Goal: Transaction & Acquisition: Purchase product/service

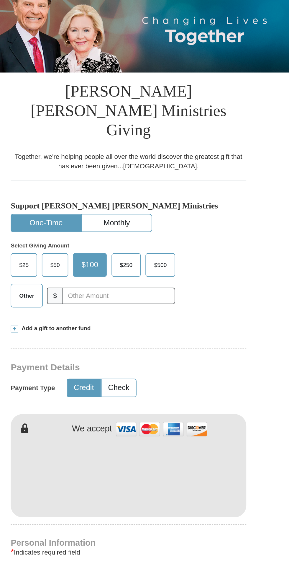
scroll to position [18, 0]
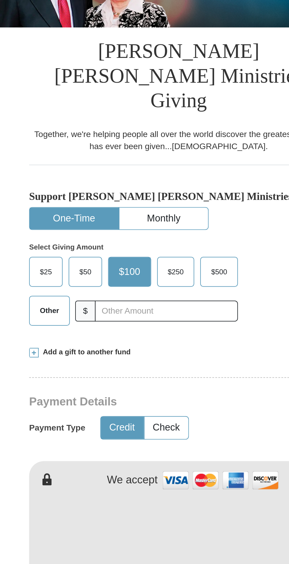
click at [78, 242] on span "Other" at bounding box center [80, 246] width 15 height 9
click at [0, 0] on input "Other" at bounding box center [0, 0] width 0 height 0
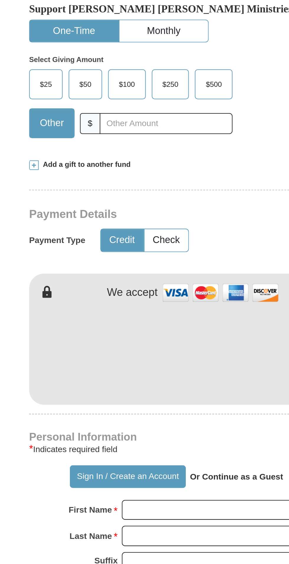
click at [113, 264] on span "Add a gift to another fund" at bounding box center [98, 266] width 45 height 5
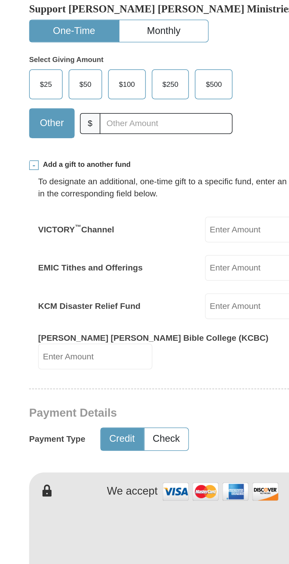
click at [169, 311] on input "EMIC Tithes and Offerings" at bounding box center [186, 317] width 56 height 13
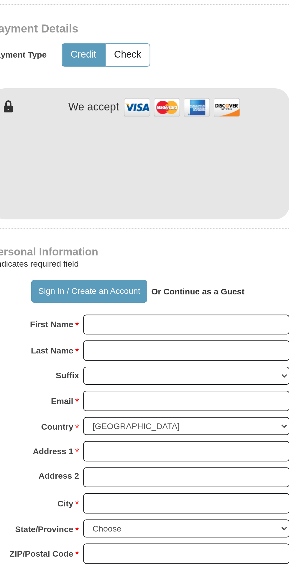
scroll to position [107, 0]
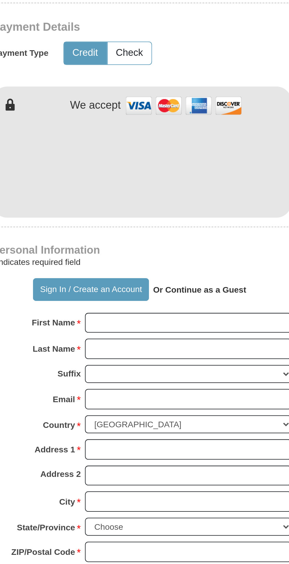
type input "221"
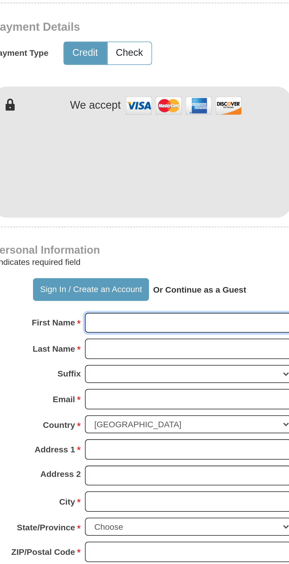
click at [167, 440] on input "First Name *" at bounding box center [168, 445] width 102 height 10
click at [160, 440] on input "First Name *" at bounding box center [168, 445] width 102 height 10
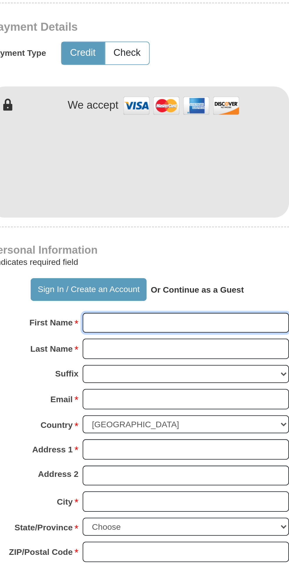
type input "Mobolaji"
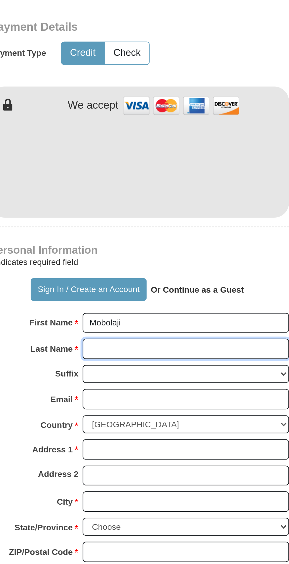
type input "fatunla"
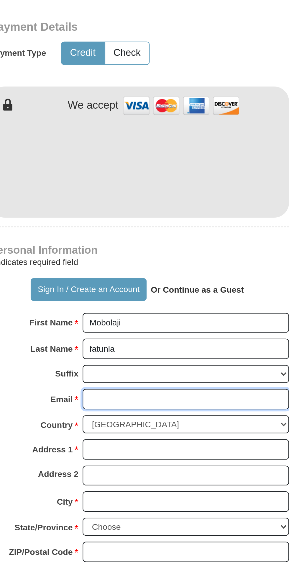
click at [164, 478] on input "Email *" at bounding box center [168, 483] width 102 height 10
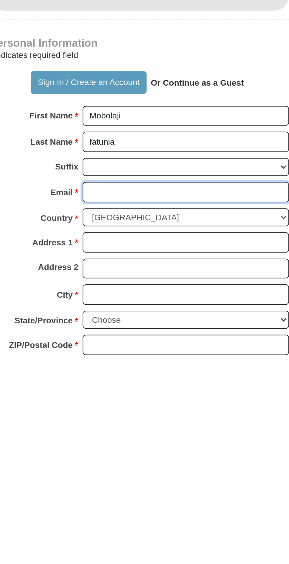
type input "[EMAIL_ADDRESS][DOMAIN_NAME]"
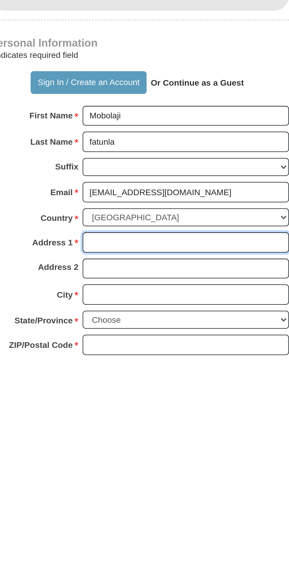
type input "[STREET_ADDRESS]"
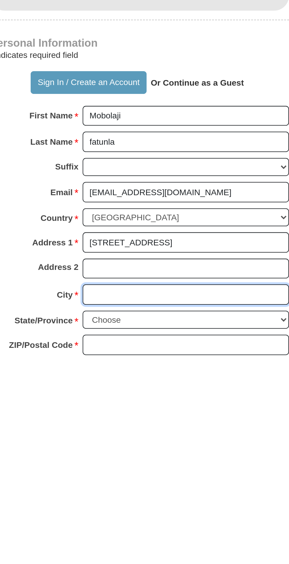
type input "[PERSON_NAME] [PERSON_NAME]"
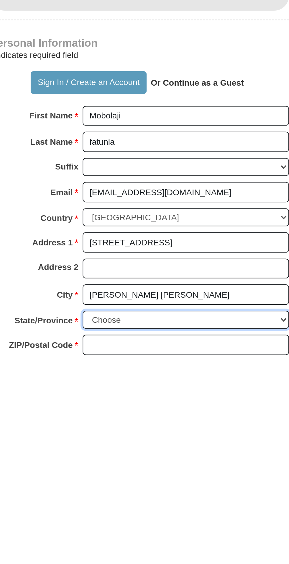
select select "MD"
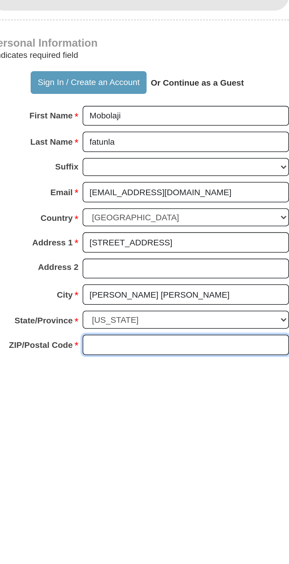
type input "21117"
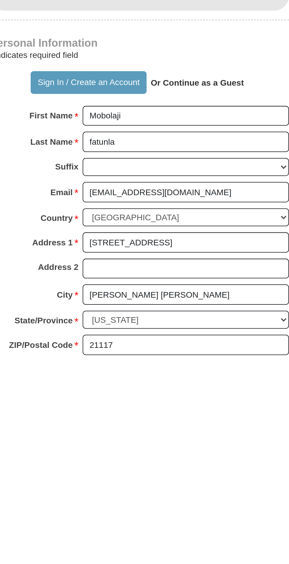
type input "4434477651"
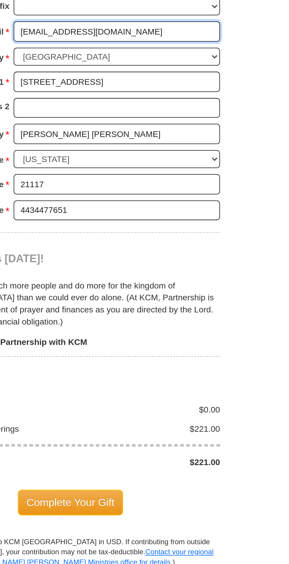
scroll to position [298, 0]
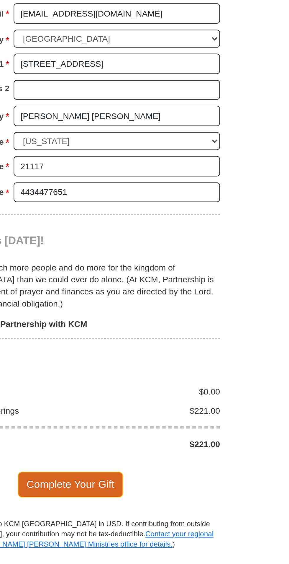
click at [155, 518] on span "Complete Your Gift" at bounding box center [145, 524] width 52 height 12
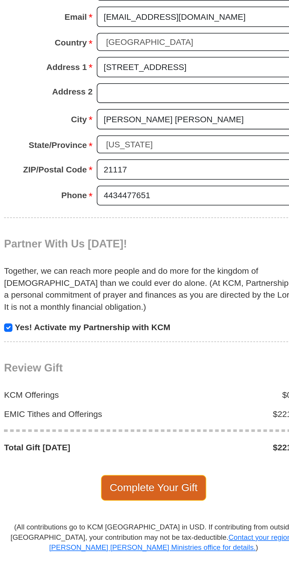
scroll to position [358, 0]
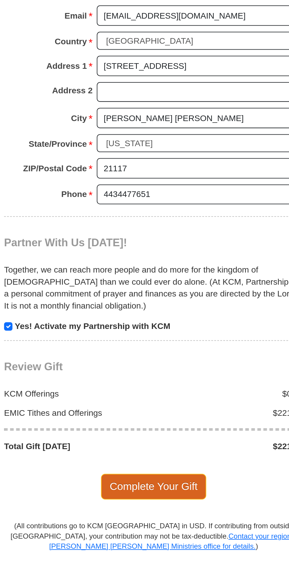
click at [153, 512] on span "Complete Your Gift" at bounding box center [145, 518] width 52 height 12
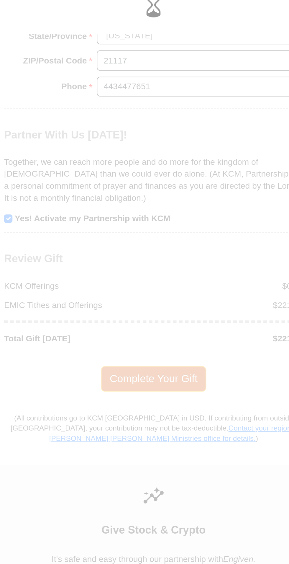
scroll to position [304, 0]
